Goal: Information Seeking & Learning: Learn about a topic

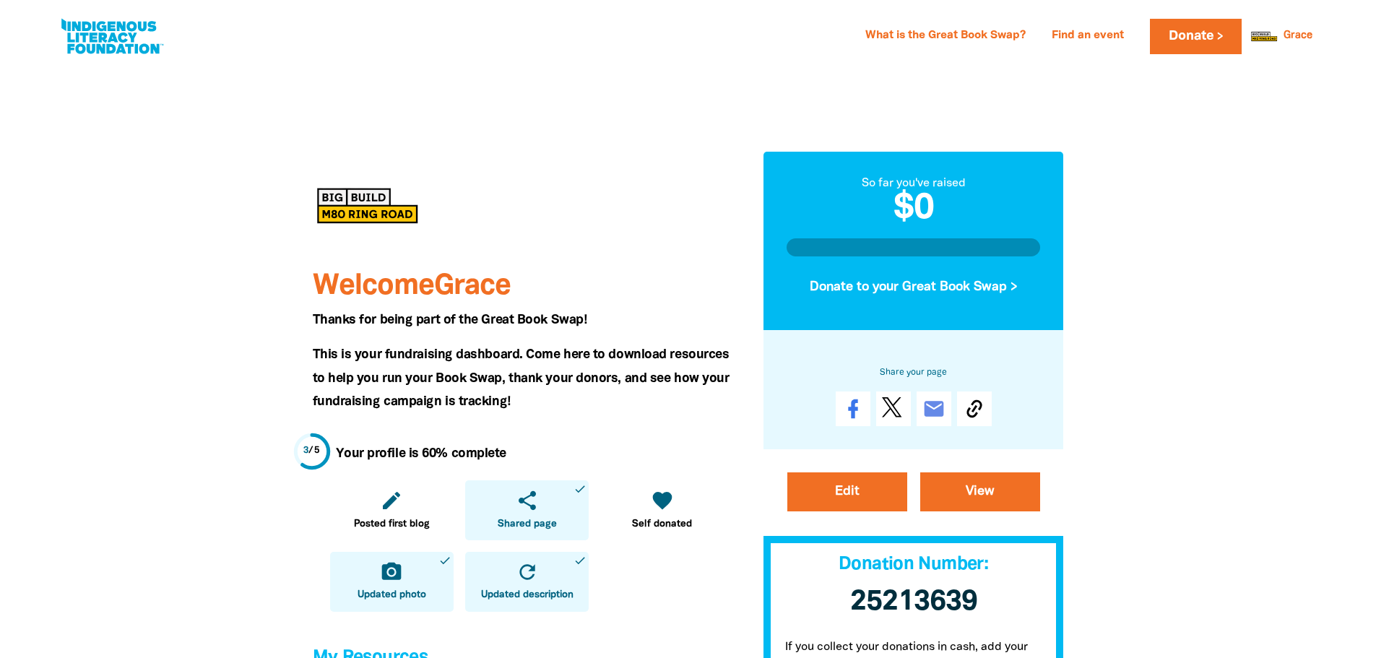
click at [1128, 240] on div at bounding box center [688, 664] width 1376 height 1198
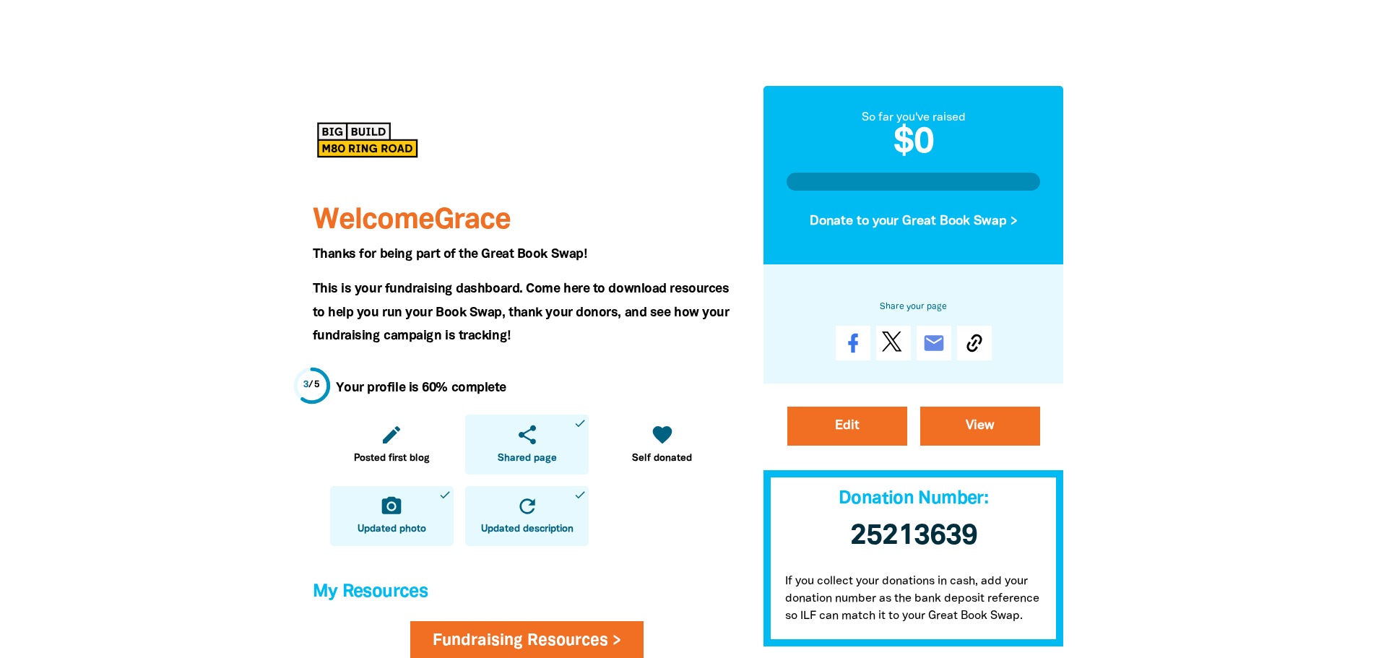
scroll to position [144, 0]
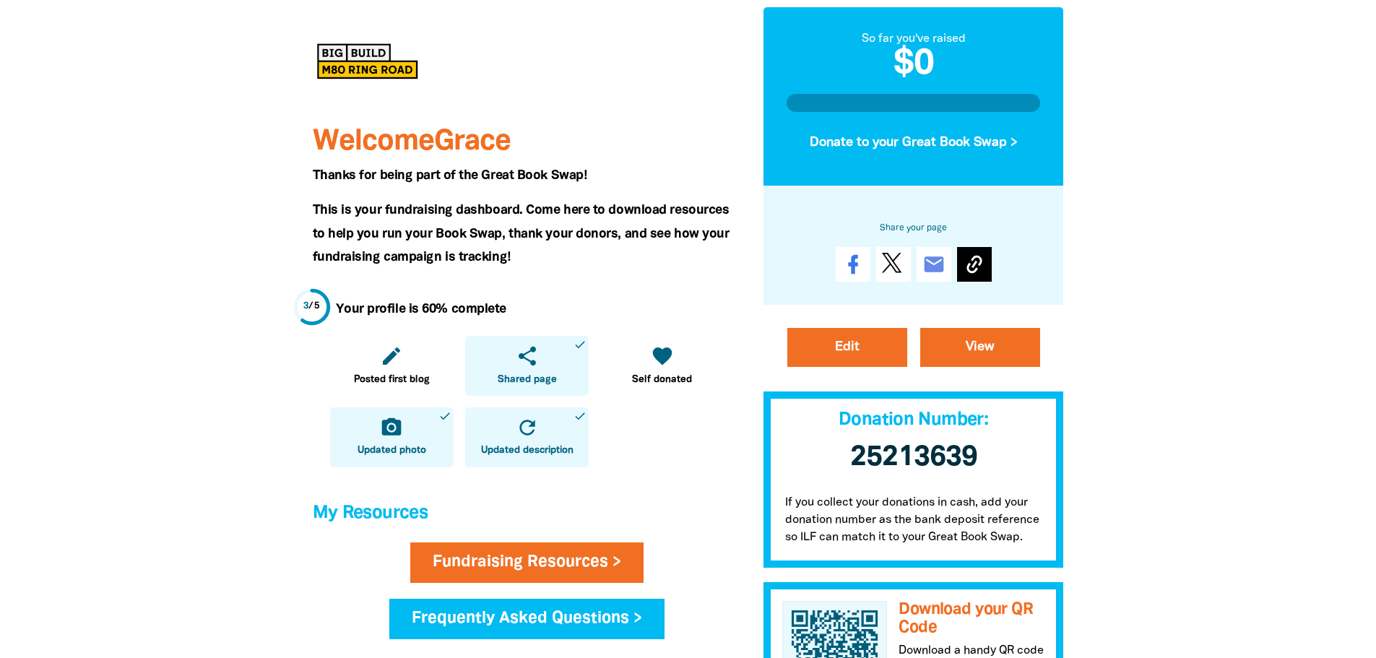
click at [983, 269] on icon at bounding box center [974, 264] width 23 height 23
click at [1182, 246] on div at bounding box center [688, 520] width 1376 height 1198
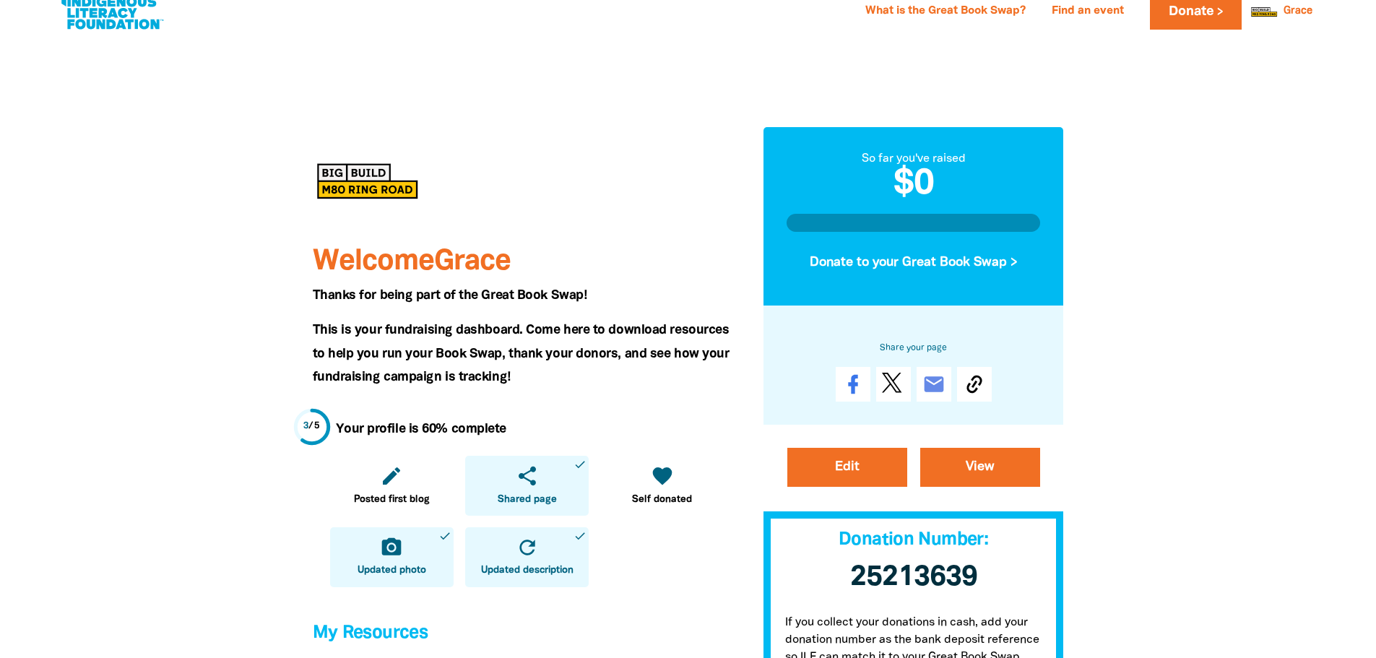
scroll to position [0, 0]
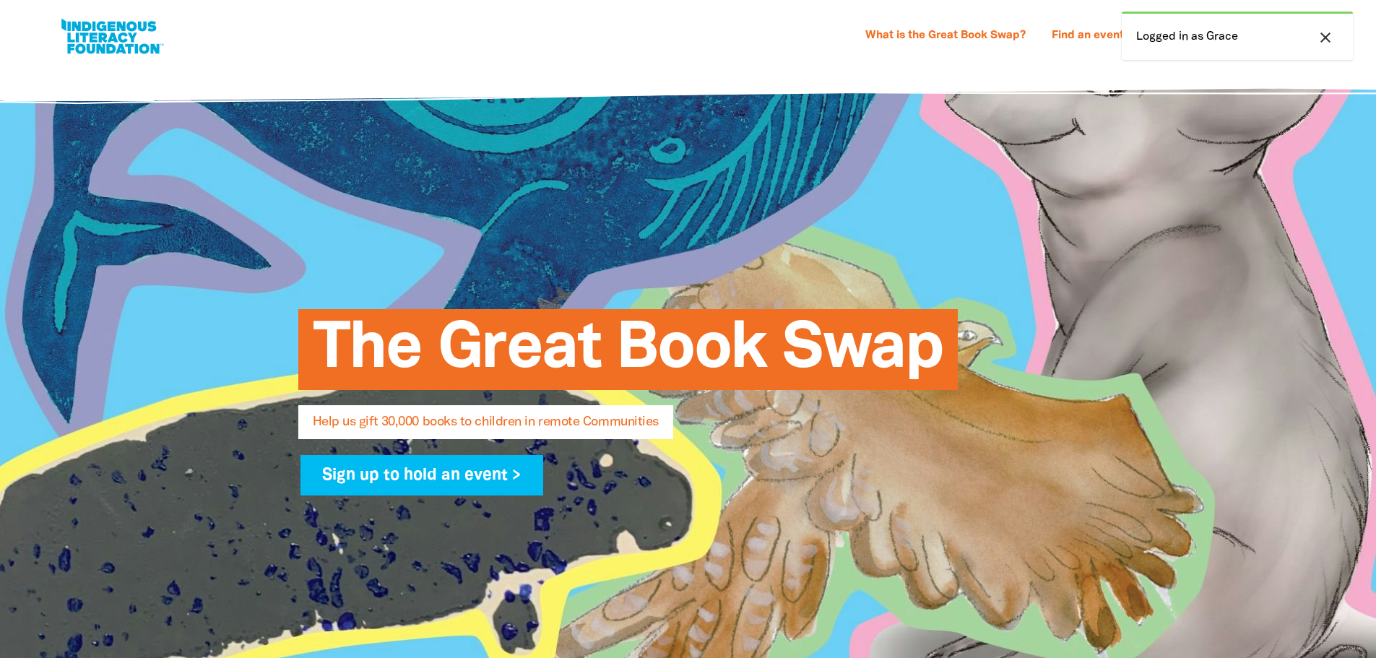
select select "AU"
click at [1322, 40] on icon "close" at bounding box center [1324, 37] width 17 height 17
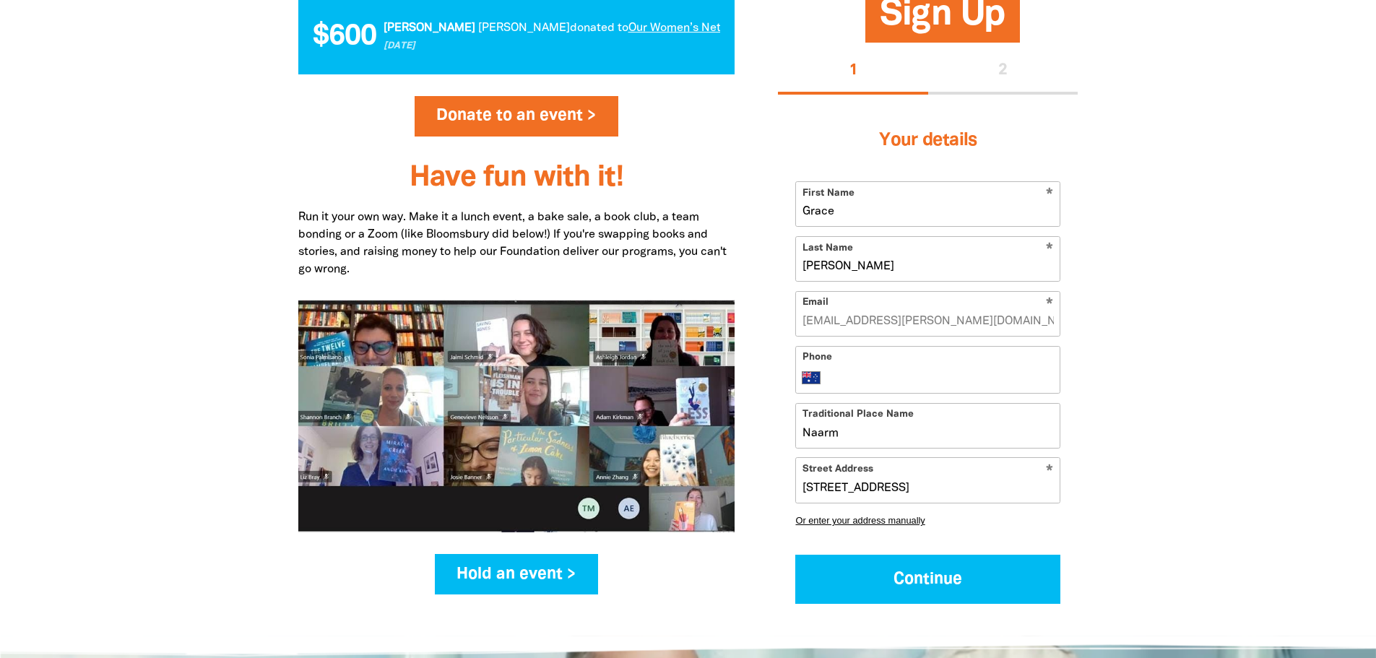
scroll to position [1889, 0]
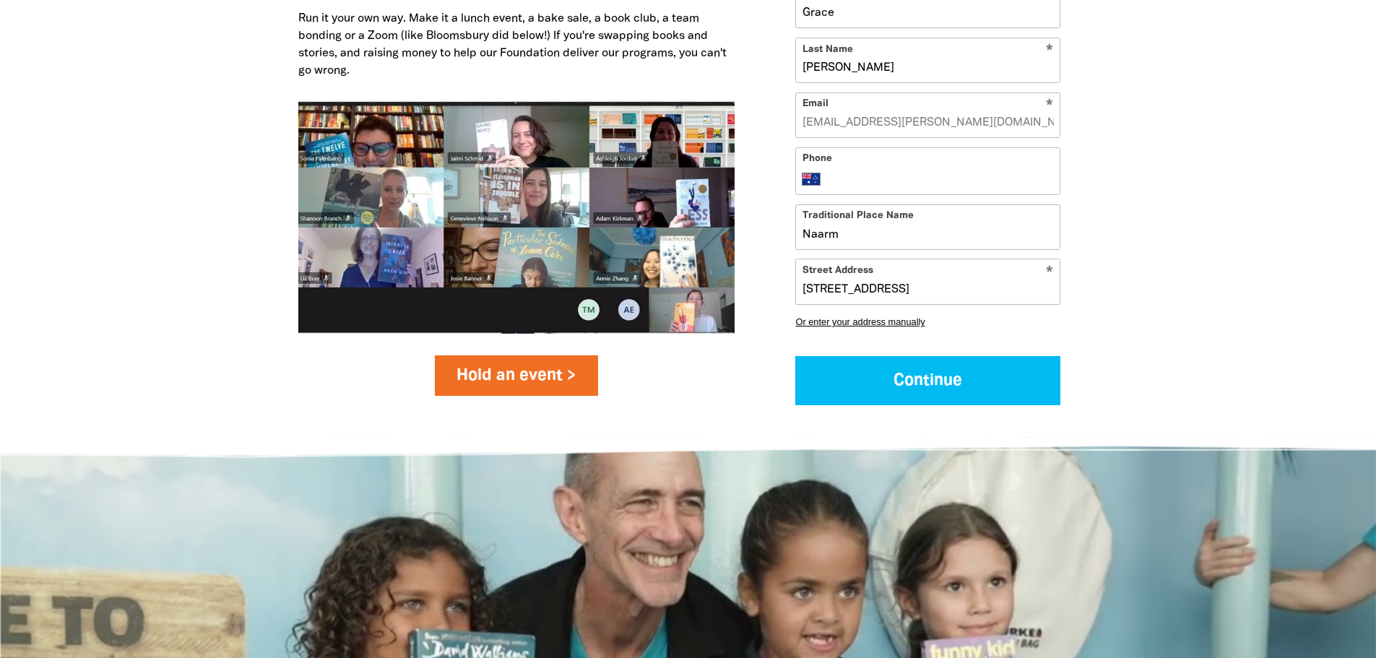
click at [537, 363] on link "Hold an event >" at bounding box center [517, 375] width 164 height 40
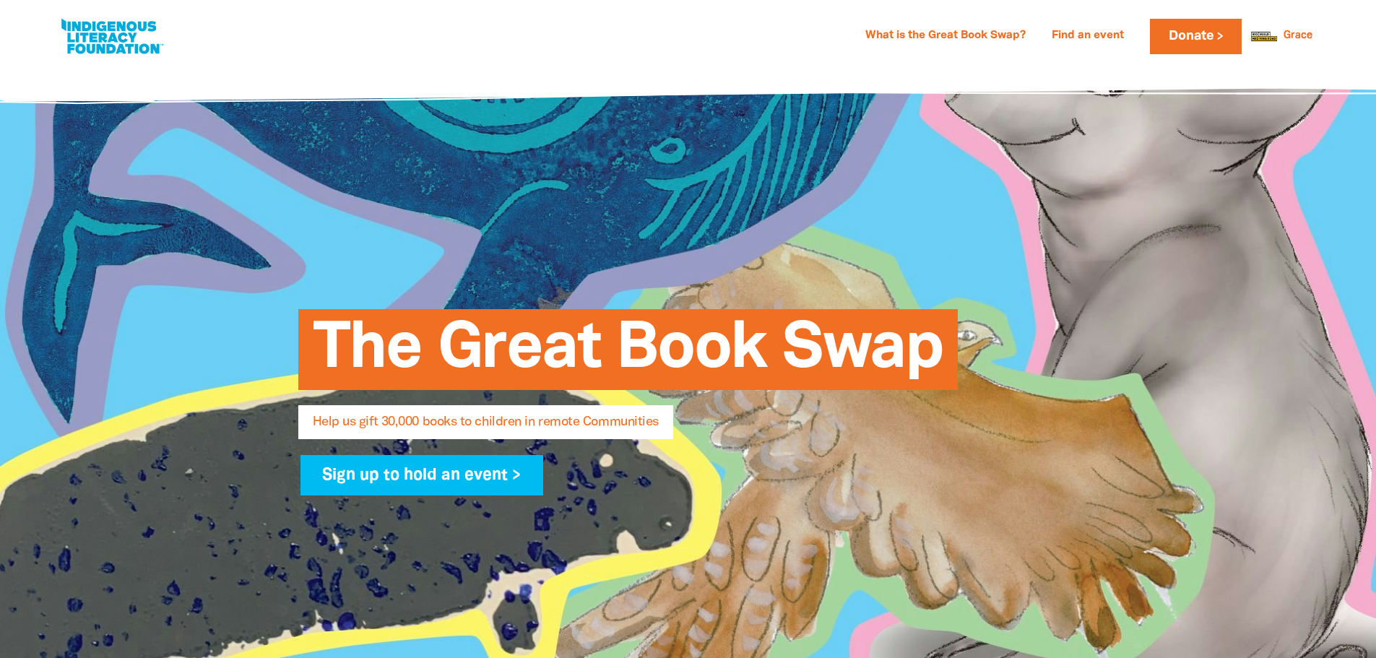
select select "AU"
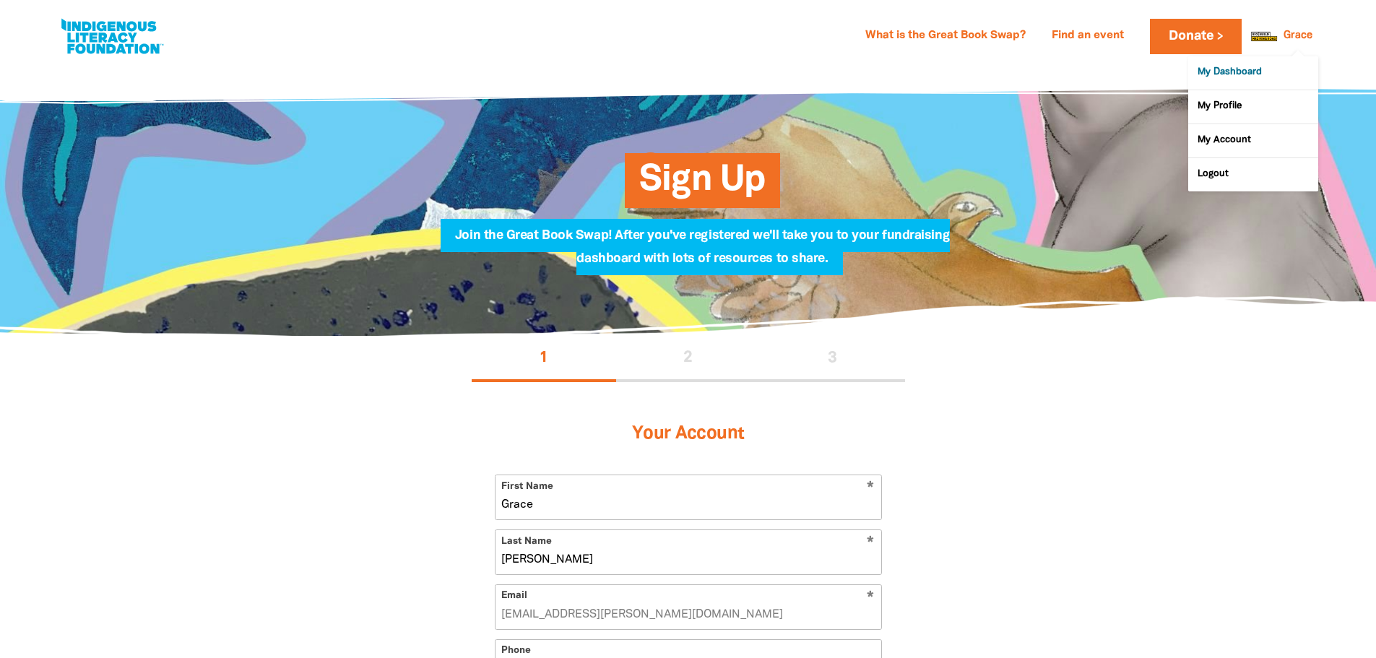
click at [1255, 76] on link "My Dashboard" at bounding box center [1253, 72] width 130 height 33
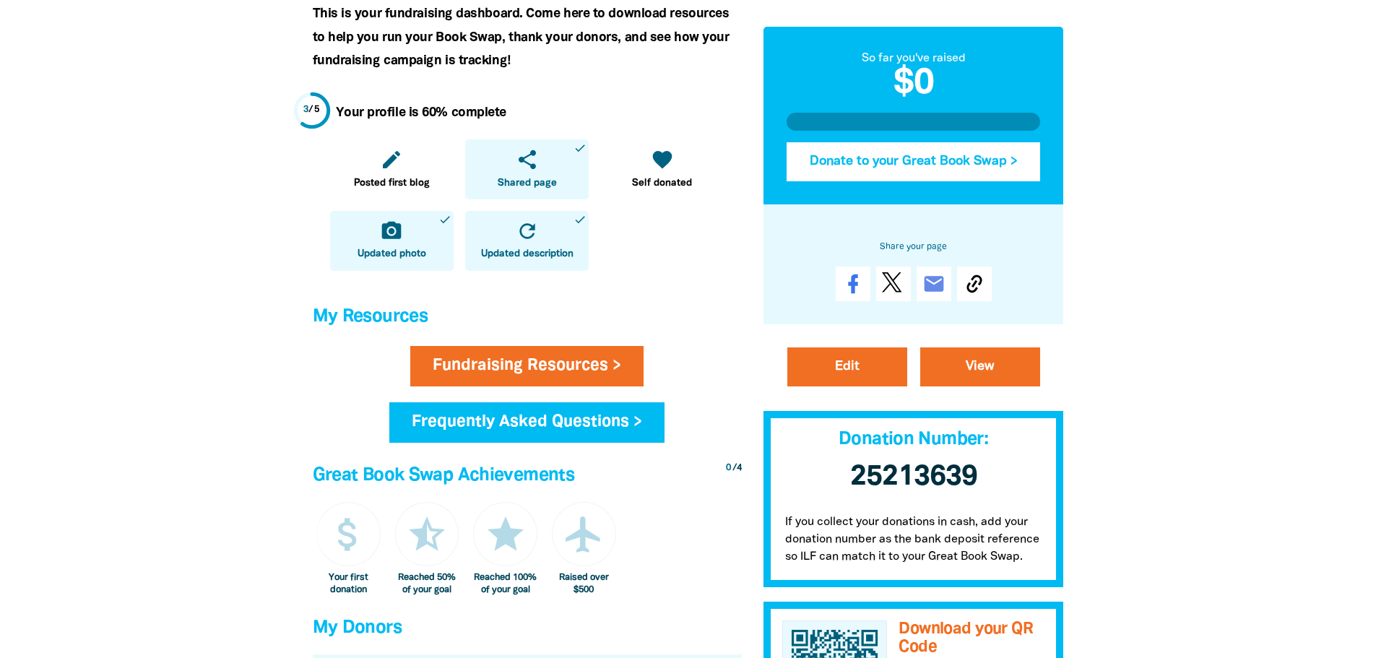
scroll to position [578, 0]
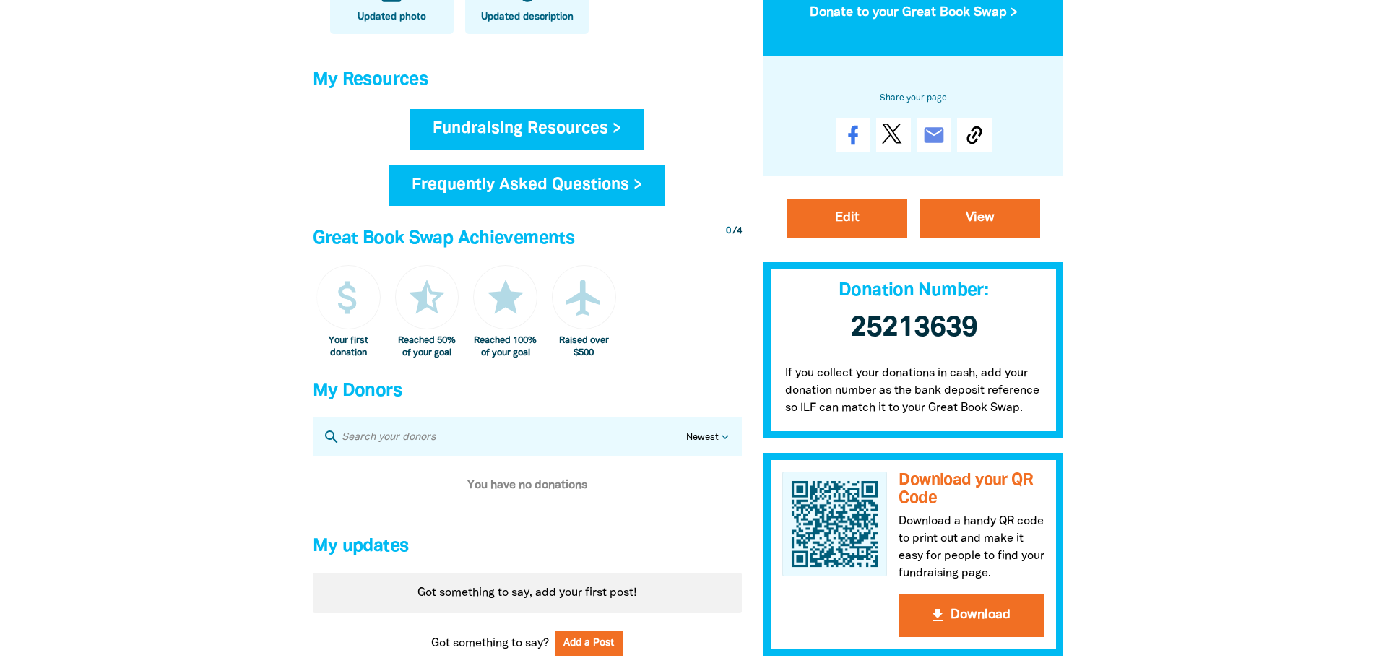
click at [542, 134] on link "Fundraising Resources >" at bounding box center [526, 129] width 233 height 40
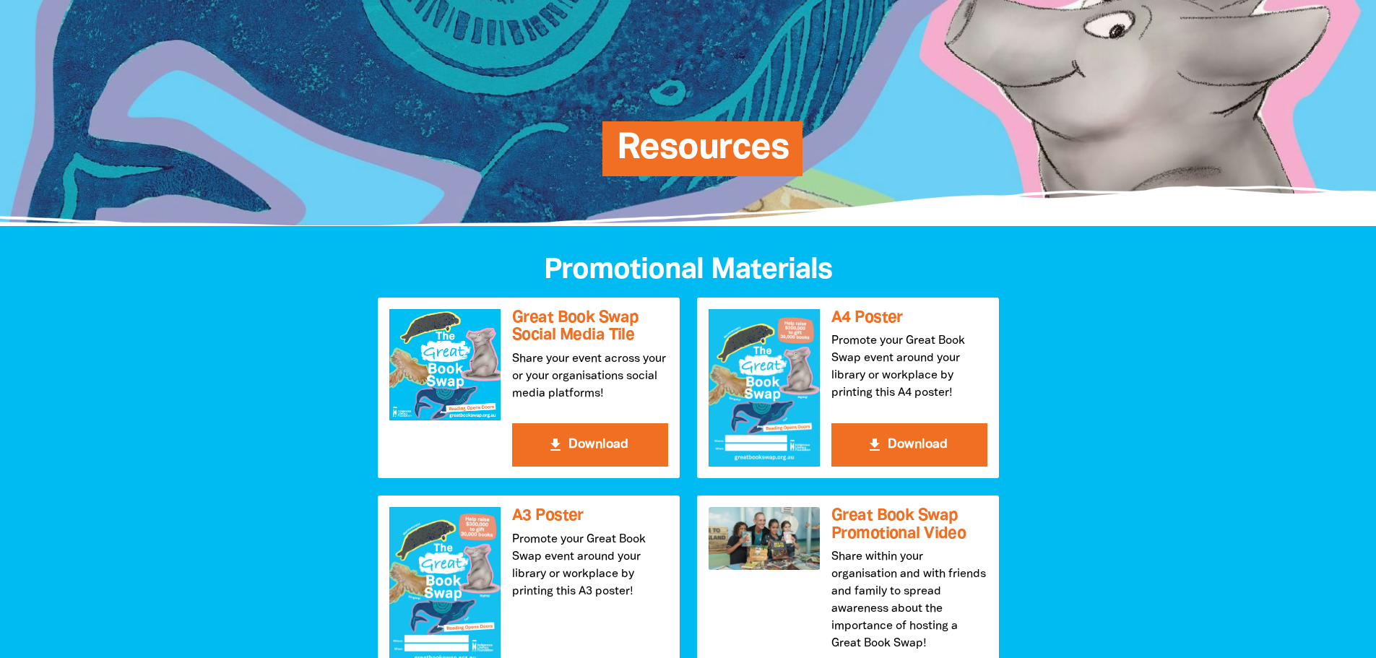
scroll to position [361, 0]
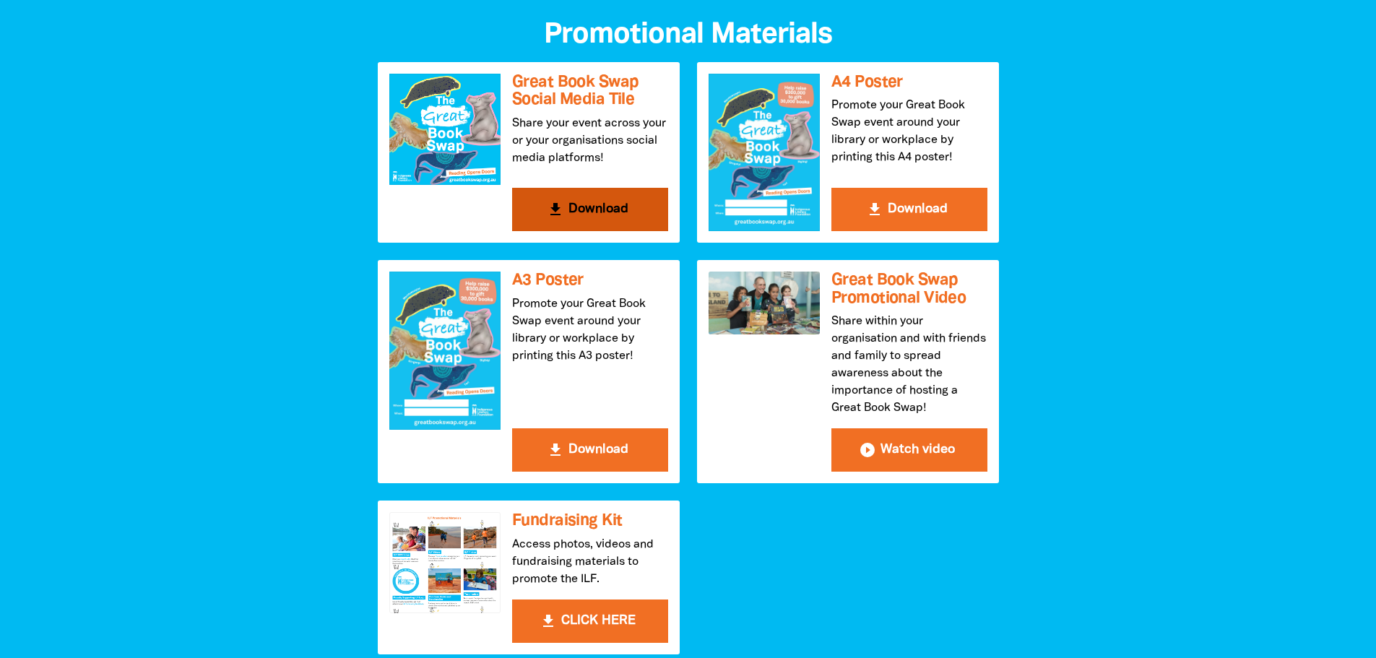
click at [560, 91] on h3 "Great Book Swap Social Media Tile" at bounding box center [590, 91] width 156 height 35
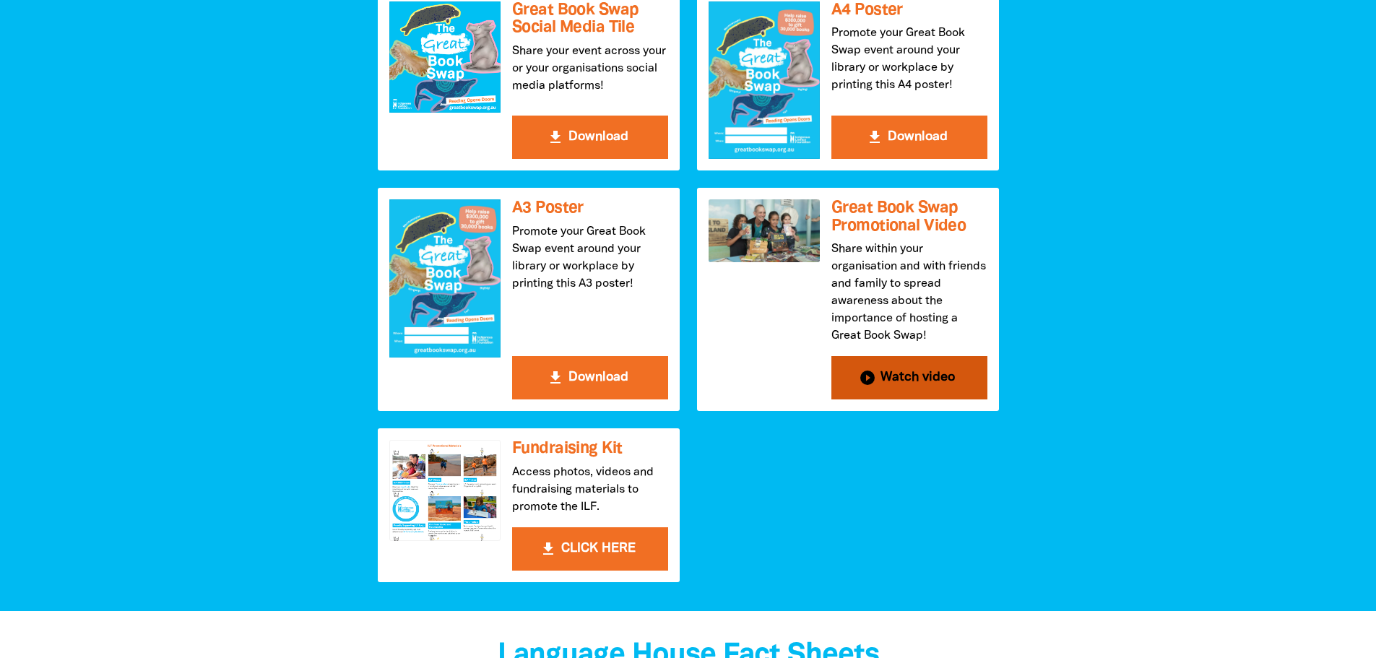
click at [934, 209] on h3 "Great Book Swap Promotional Video" at bounding box center [909, 216] width 156 height 35
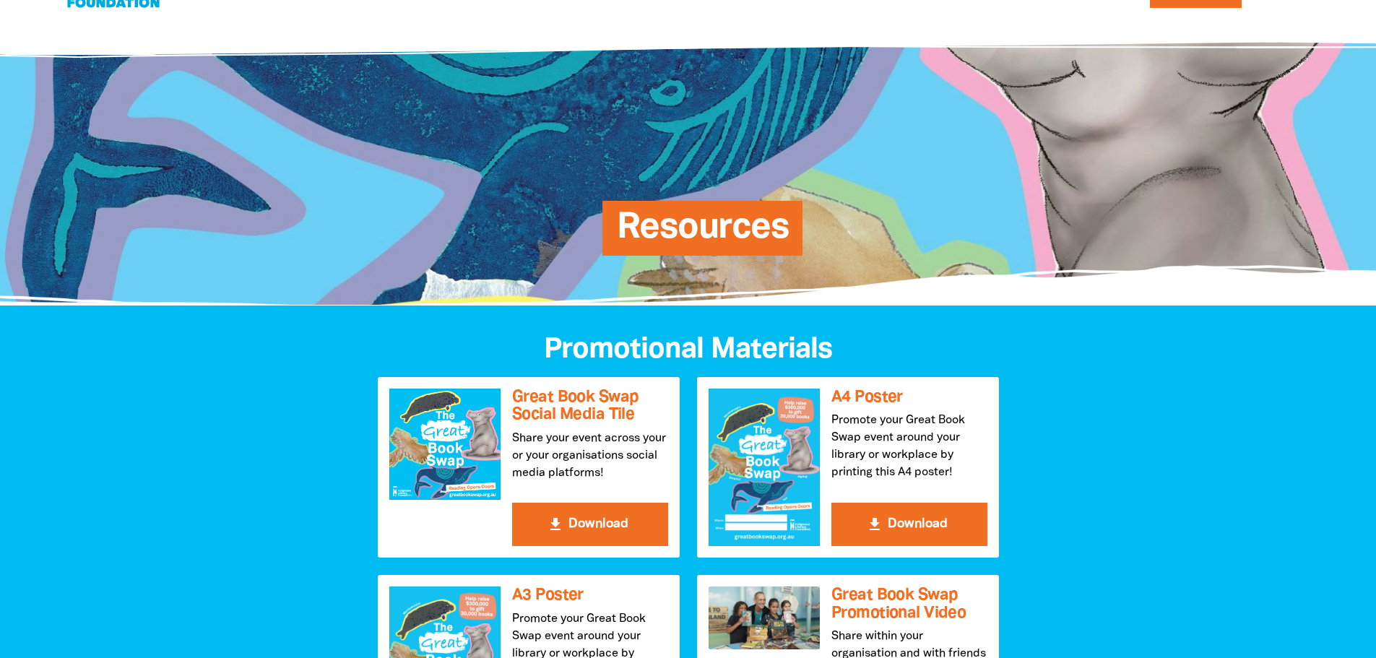
scroll to position [0, 0]
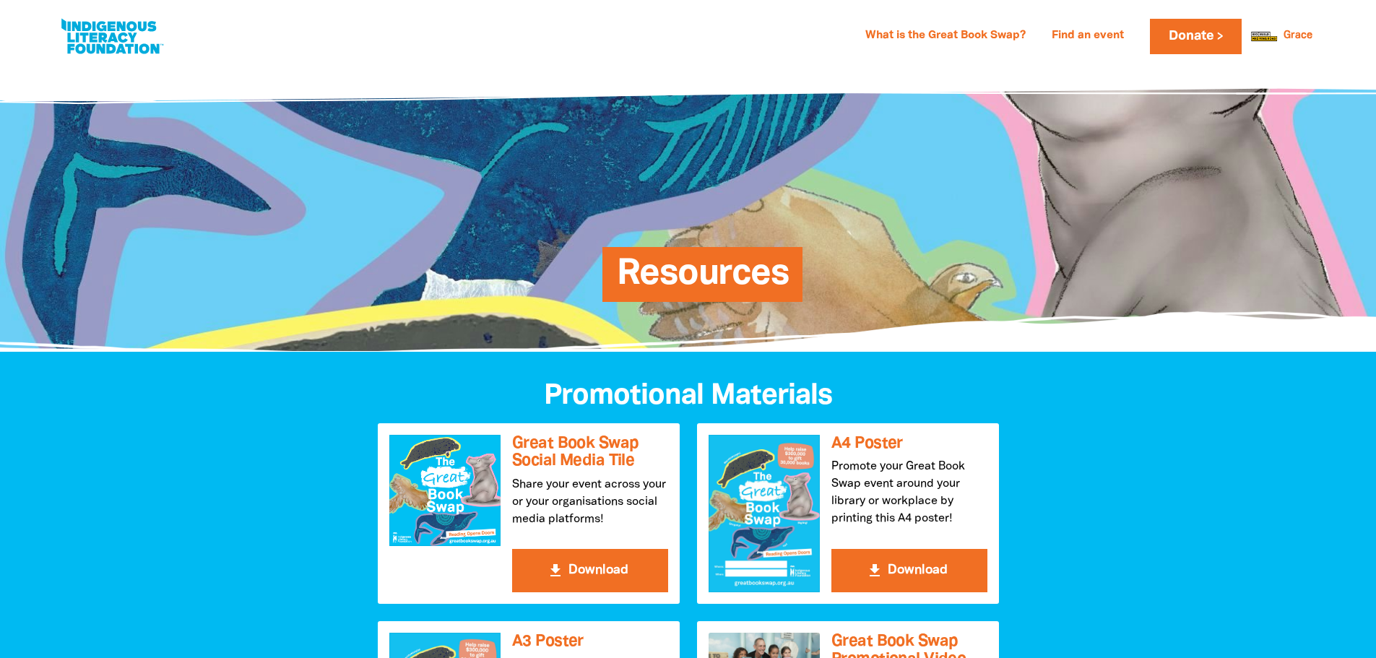
click at [76, 38] on link at bounding box center [112, 36] width 108 height 44
select select "AU"
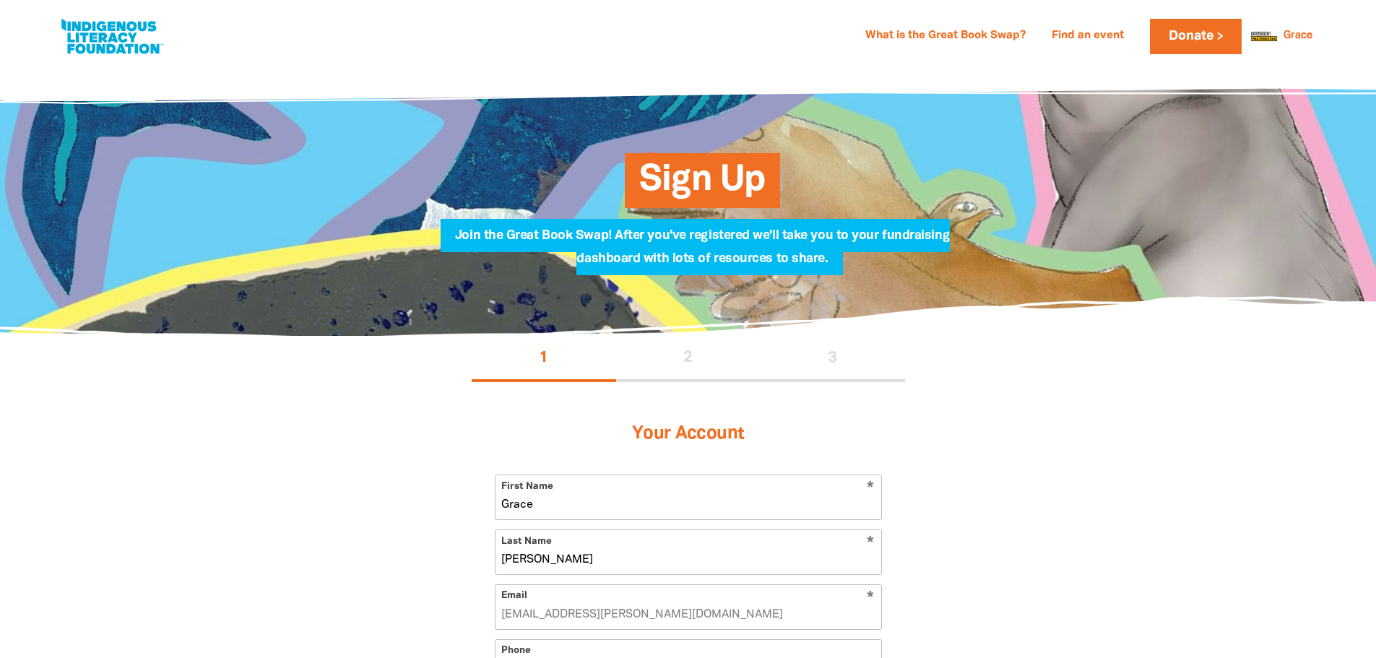
scroll to position [1889, 0]
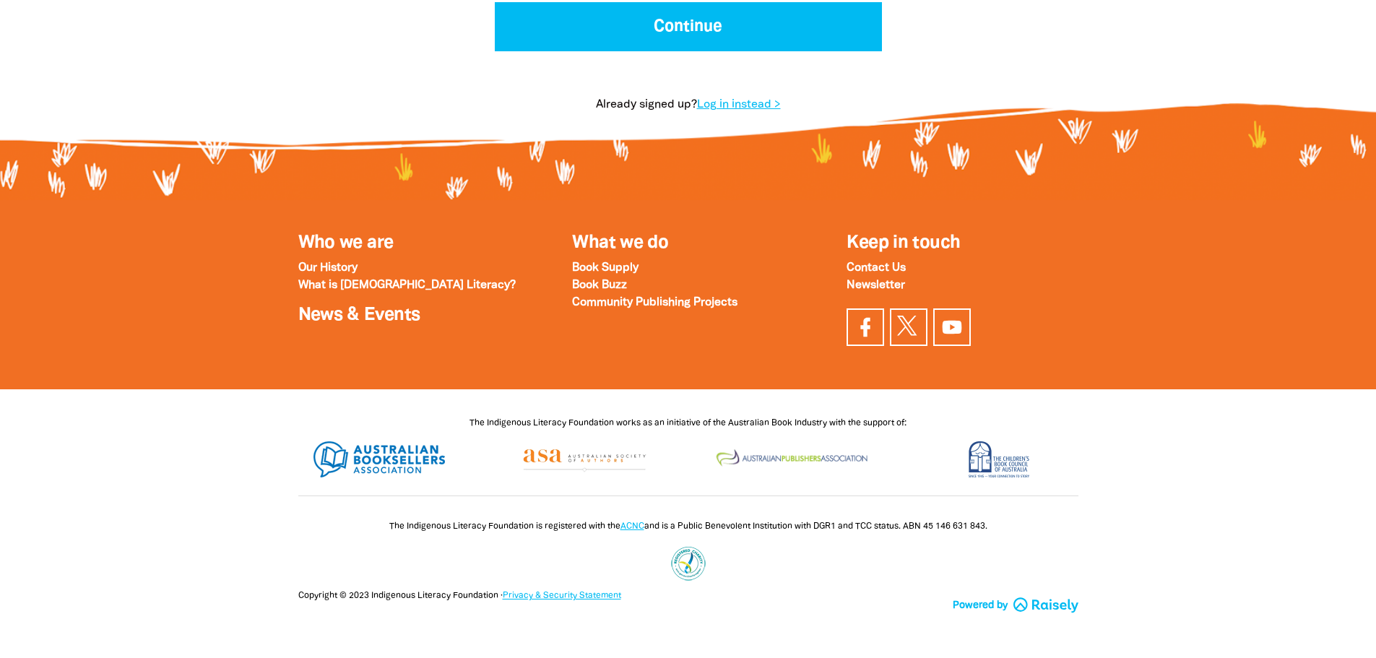
select select "AU"
